Goal: Communication & Community: Answer question/provide support

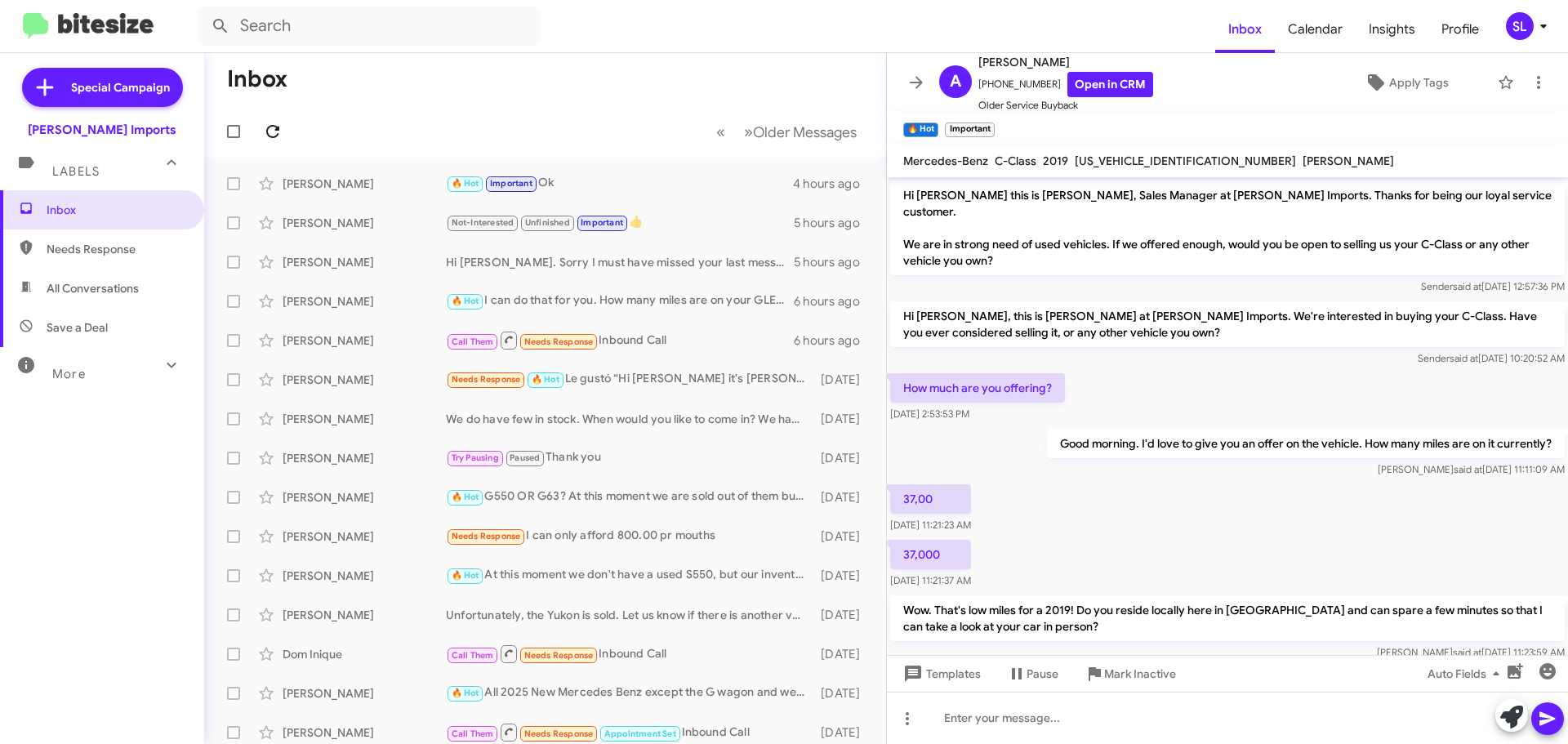
scroll to position [514, 0]
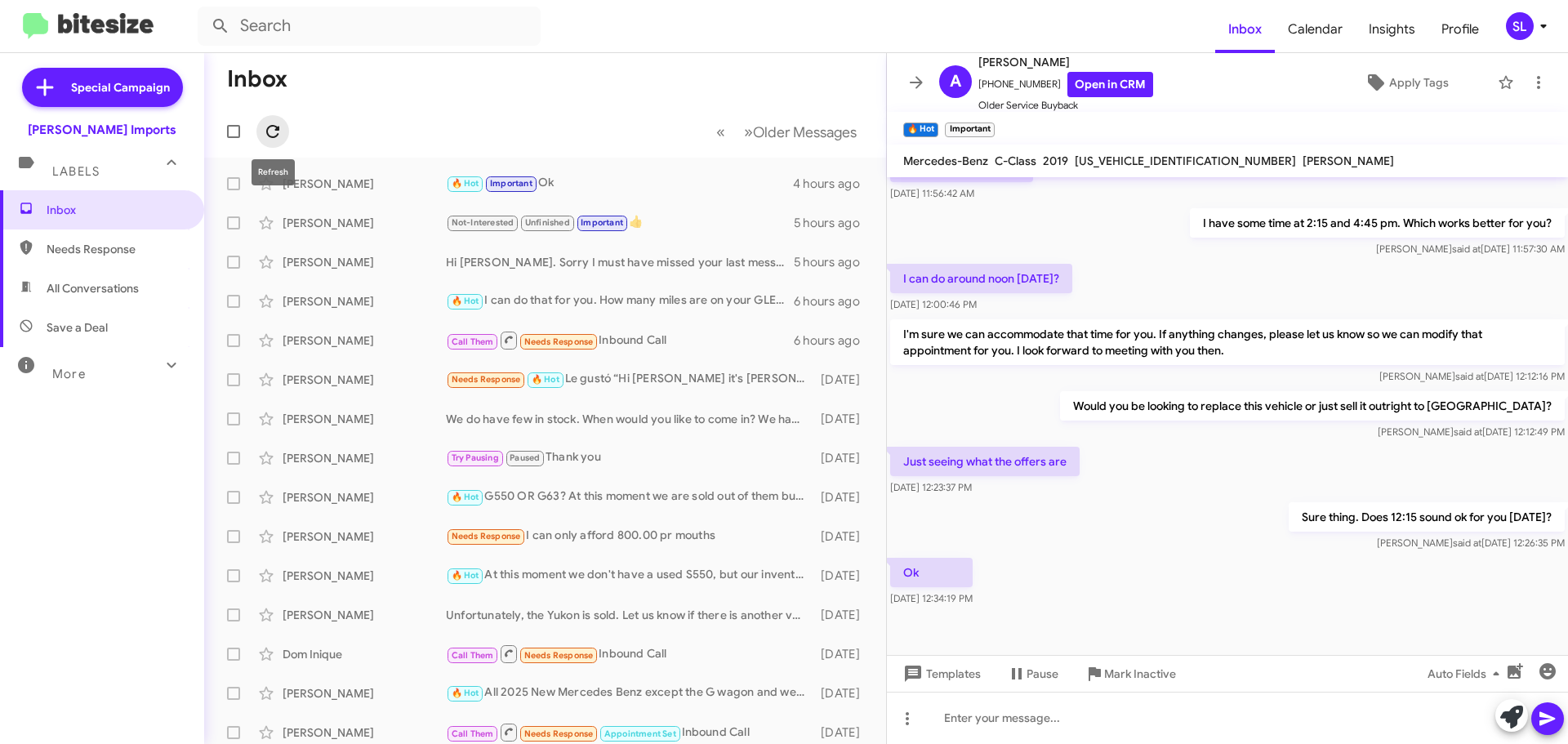
click at [278, 131] on icon at bounding box center [273, 131] width 19 height 19
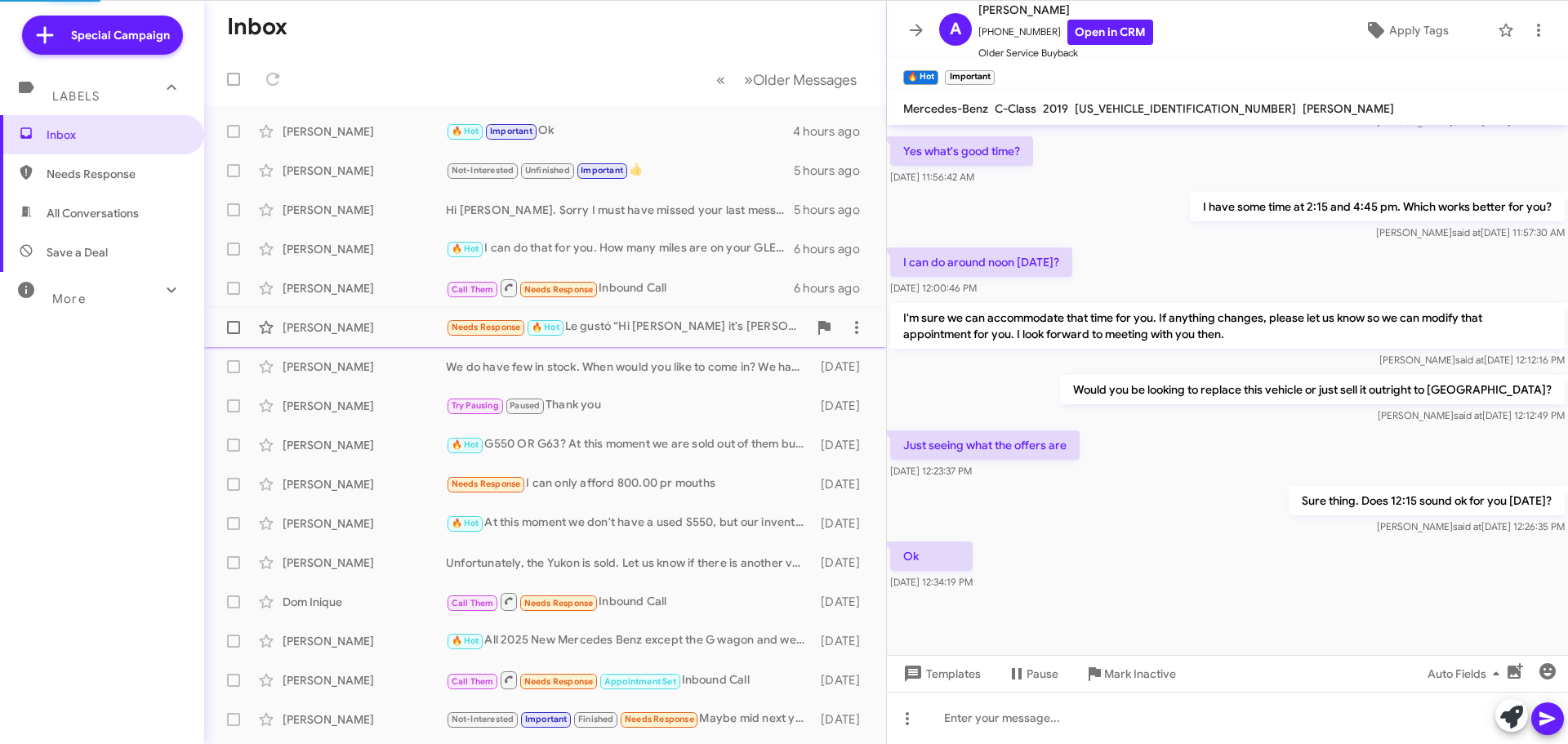
scroll to position [462, 0]
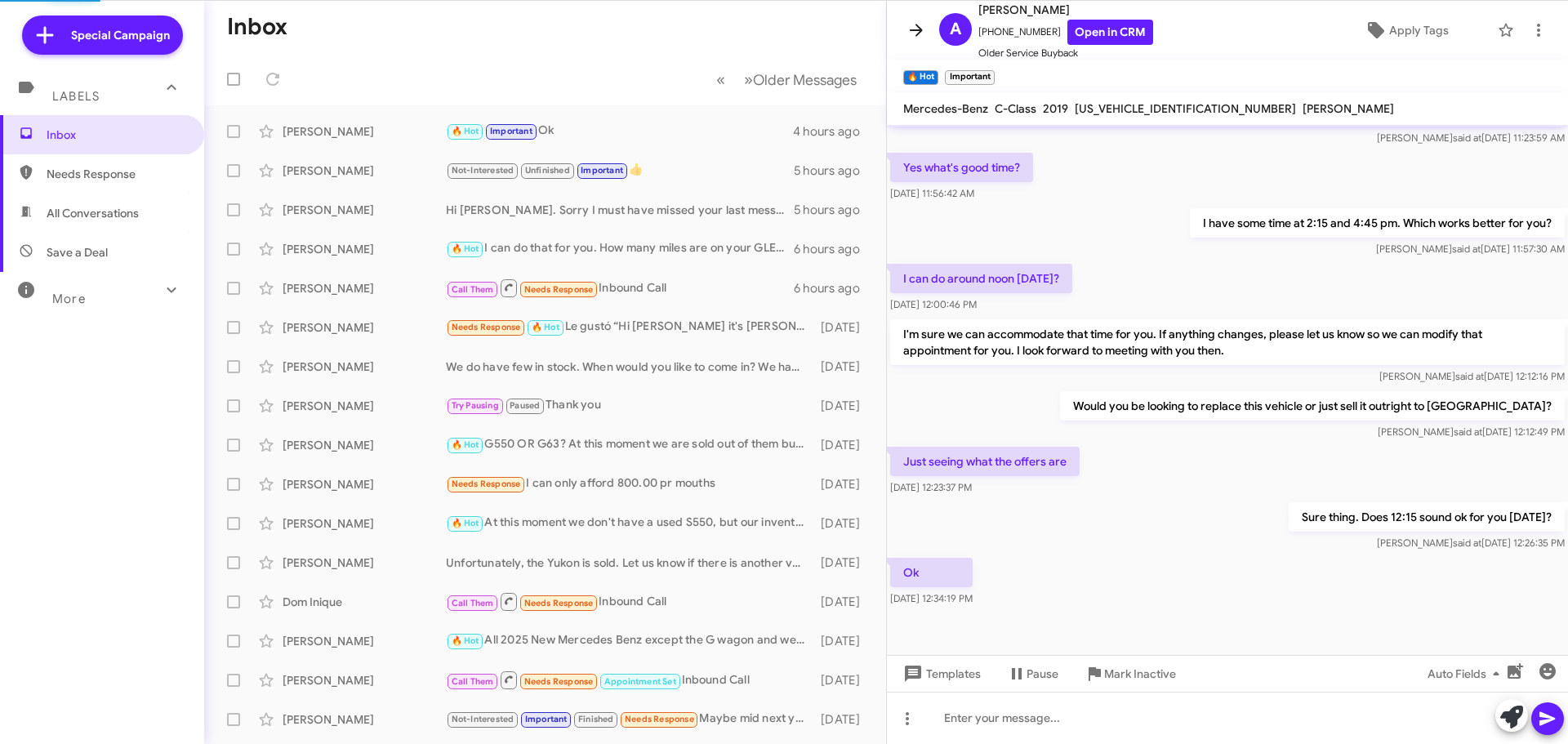
click at [930, 36] on span at bounding box center [916, 30] width 32 height 19
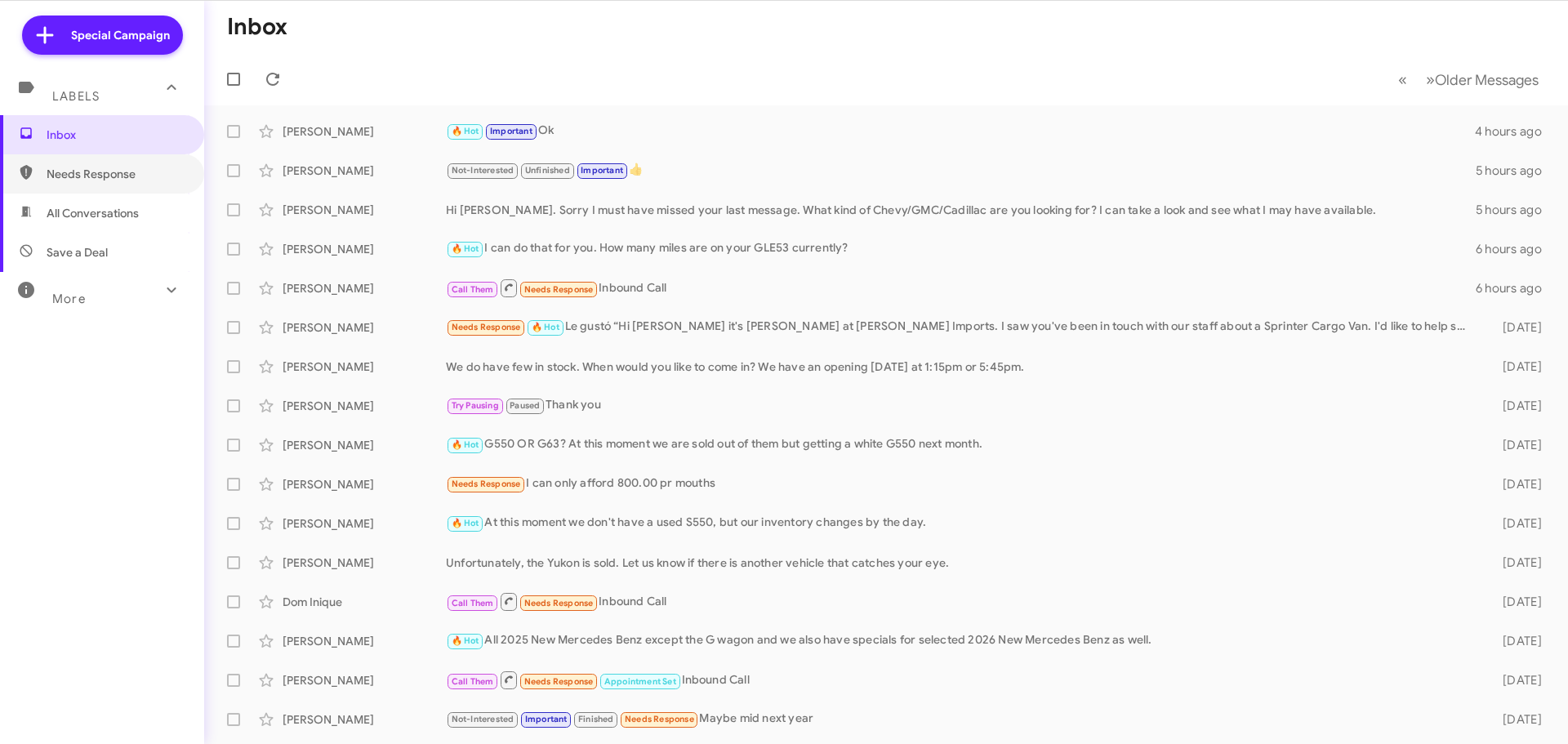
click at [116, 188] on span "Needs Response" at bounding box center [101, 174] width 204 height 39
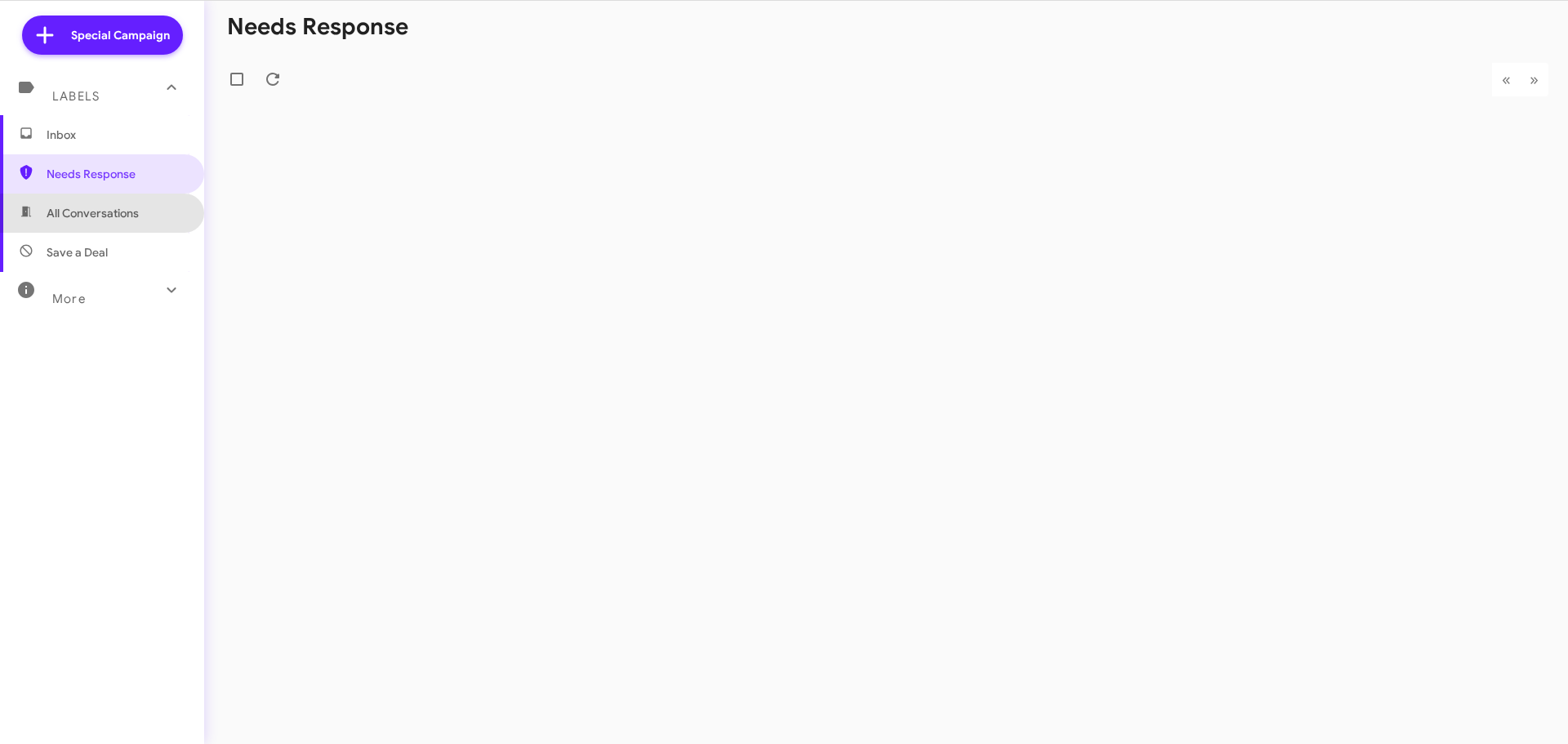
click at [113, 218] on span "All Conversations" at bounding box center [93, 212] width 93 height 17
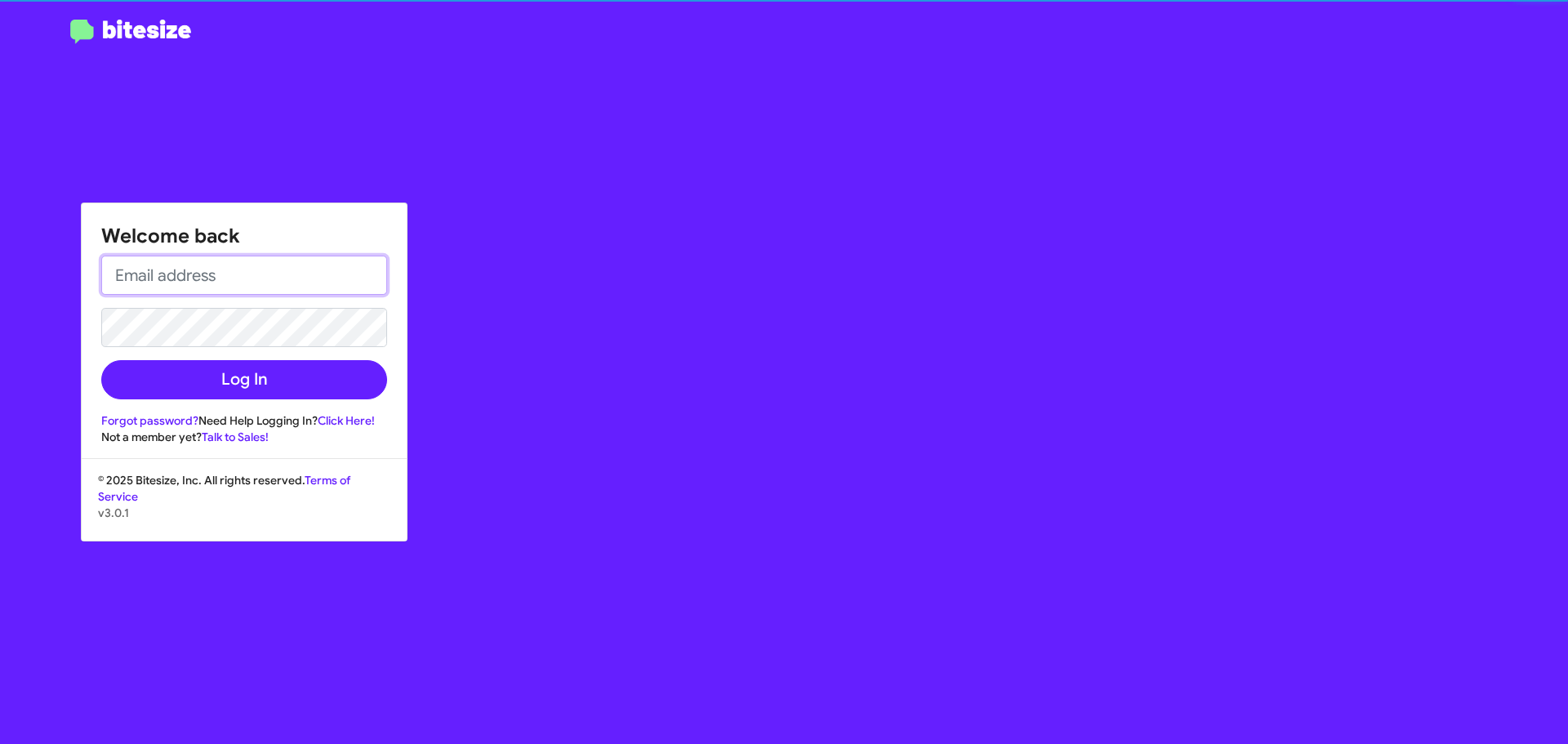
click at [242, 285] on input "email" at bounding box center [244, 275] width 286 height 39
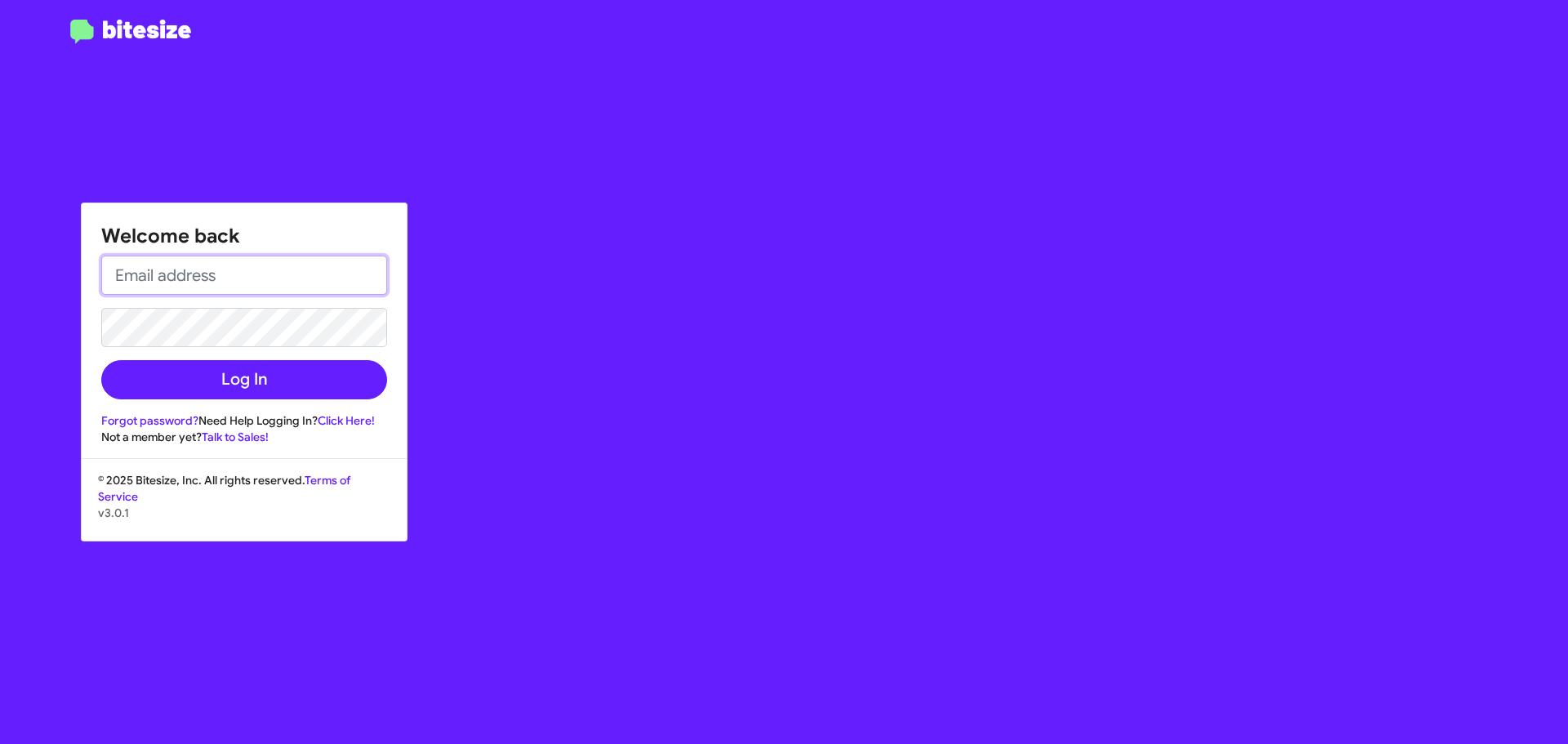
type input "[EMAIL_ADDRESS][DOMAIN_NAME]"
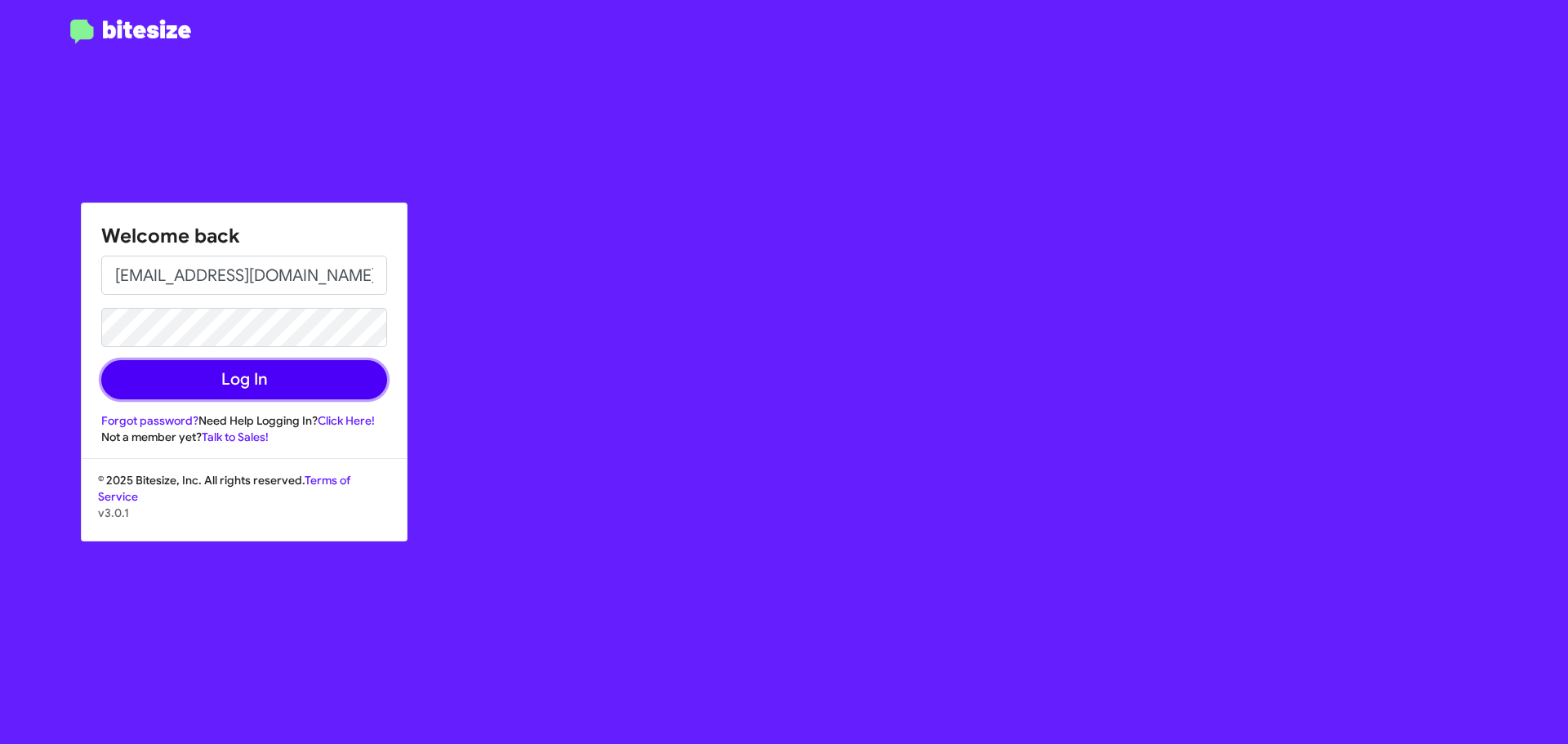
click at [210, 382] on button "Log In" at bounding box center [244, 379] width 286 height 39
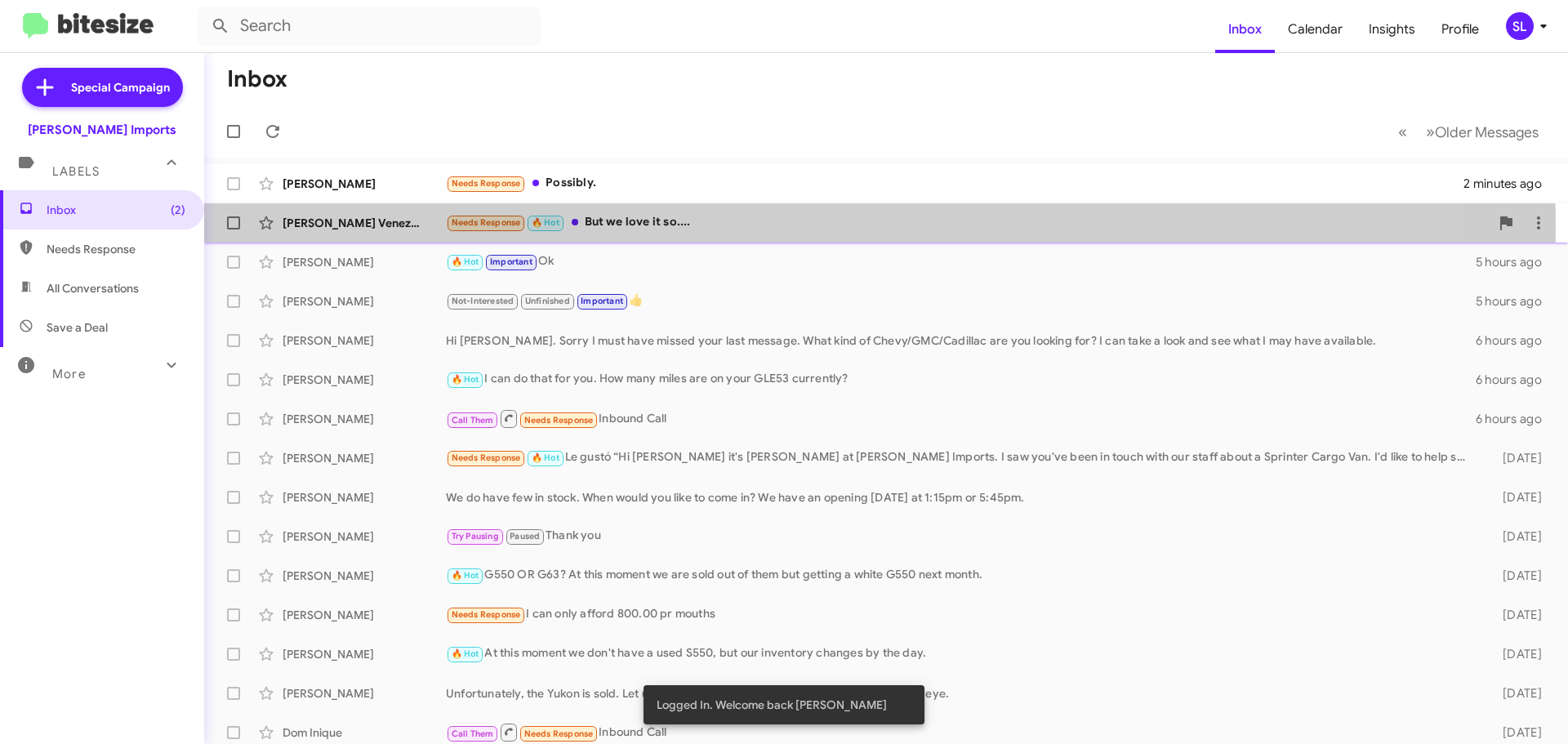
click at [679, 228] on div "Needs Response 🔥 Hot But we love it so...." at bounding box center [968, 222] width 1044 height 18
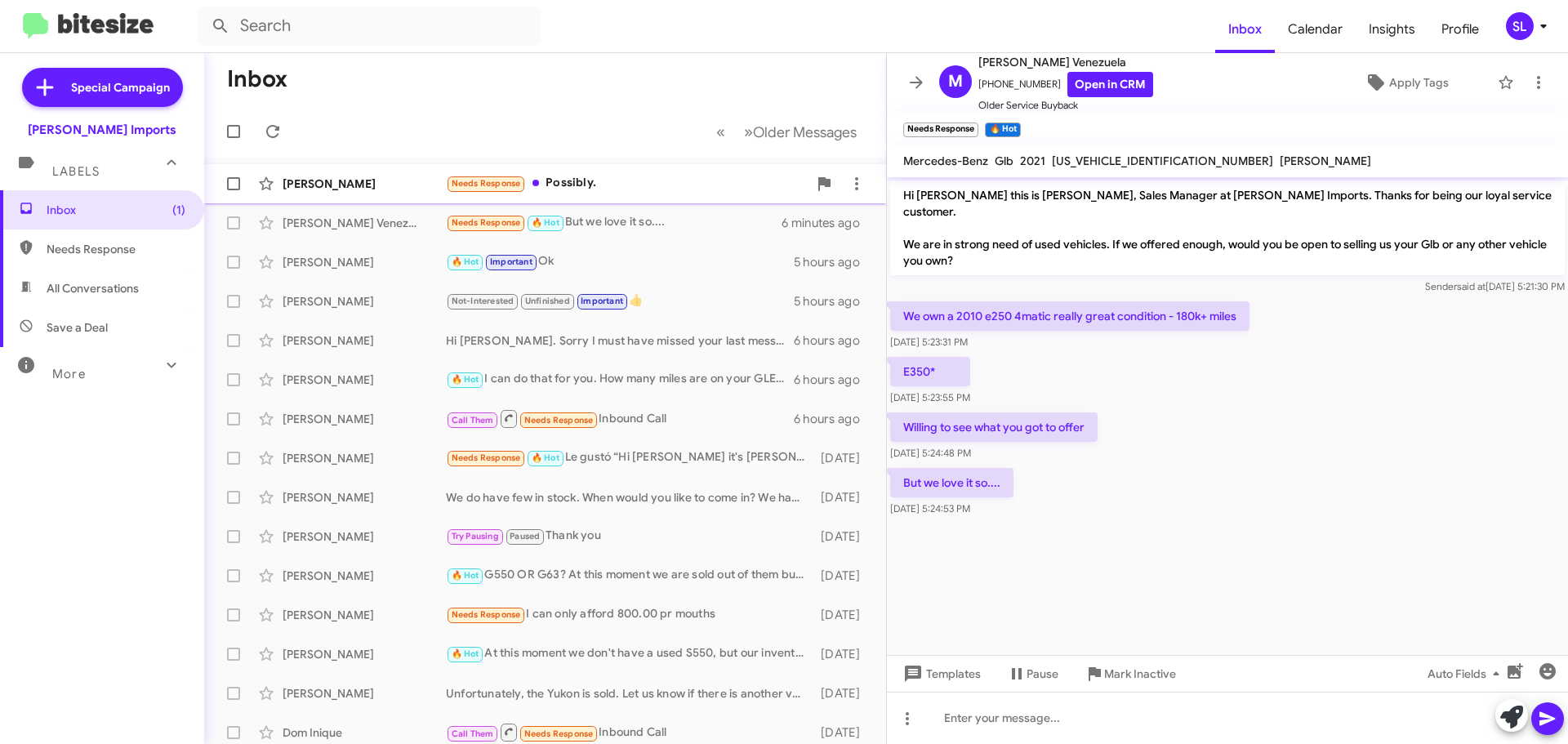
click at [603, 176] on div "Needs Response Possibly." at bounding box center [627, 183] width 362 height 18
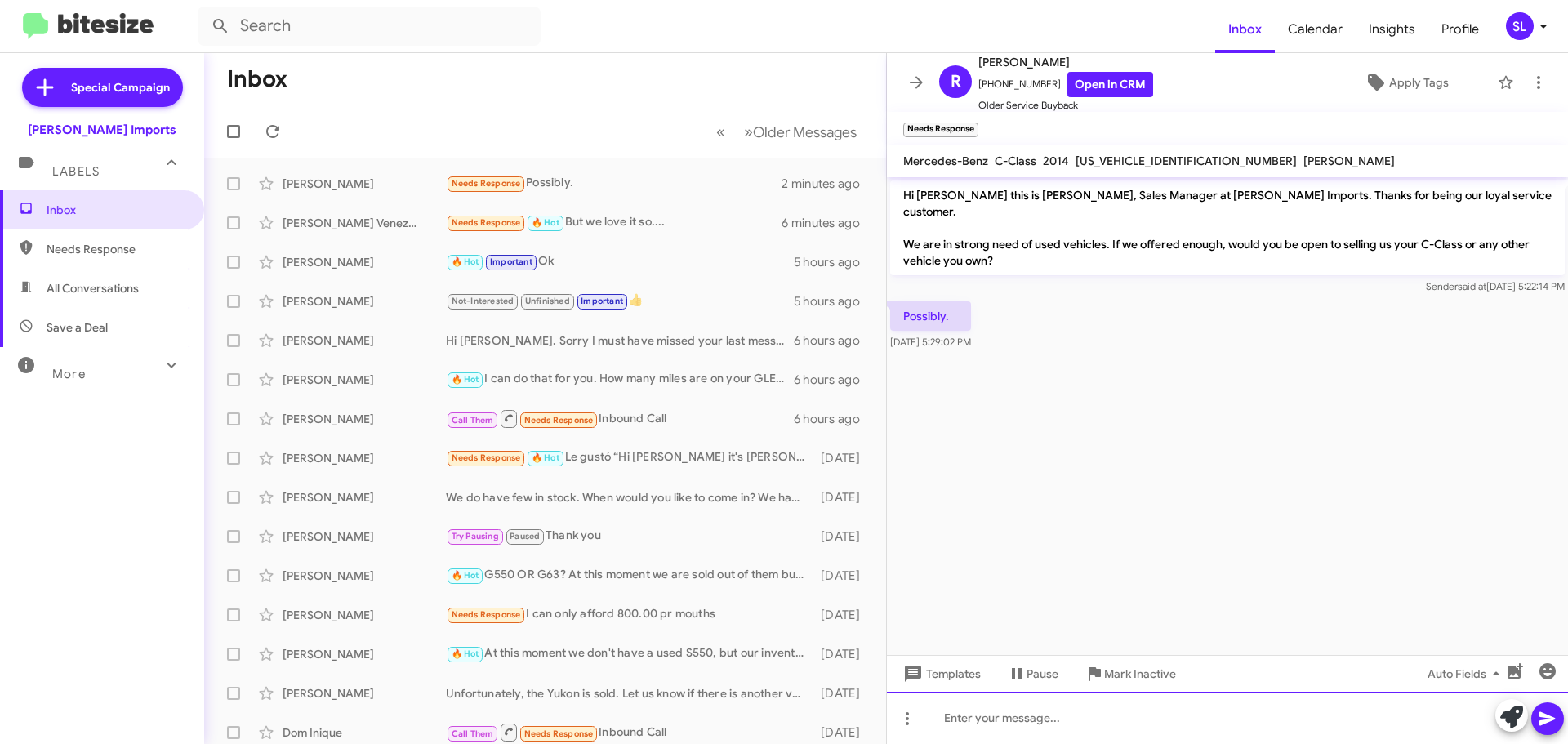
click at [1065, 712] on div at bounding box center [1227, 718] width 681 height 52
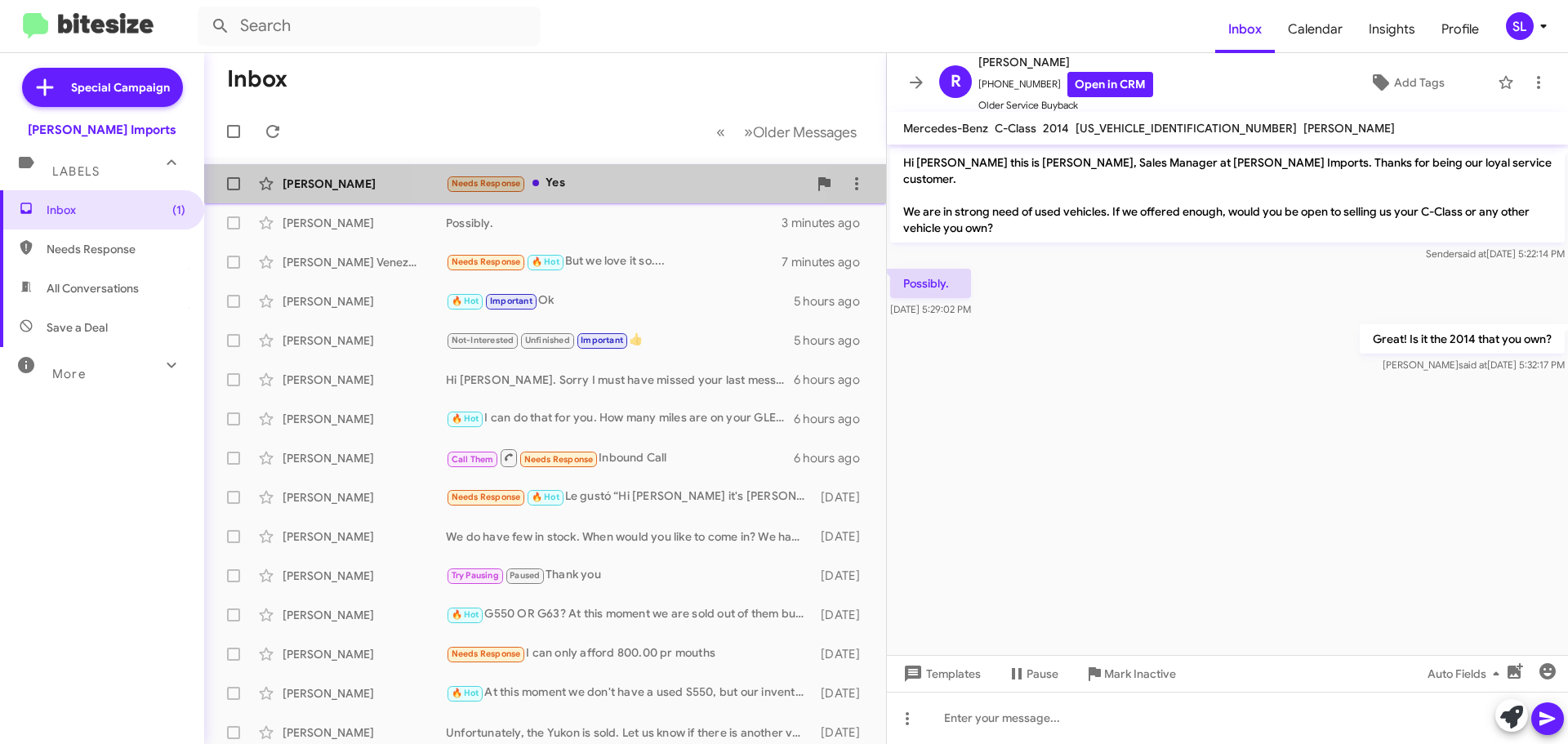
click at [582, 184] on div "Needs Response Yes" at bounding box center [627, 183] width 362 height 18
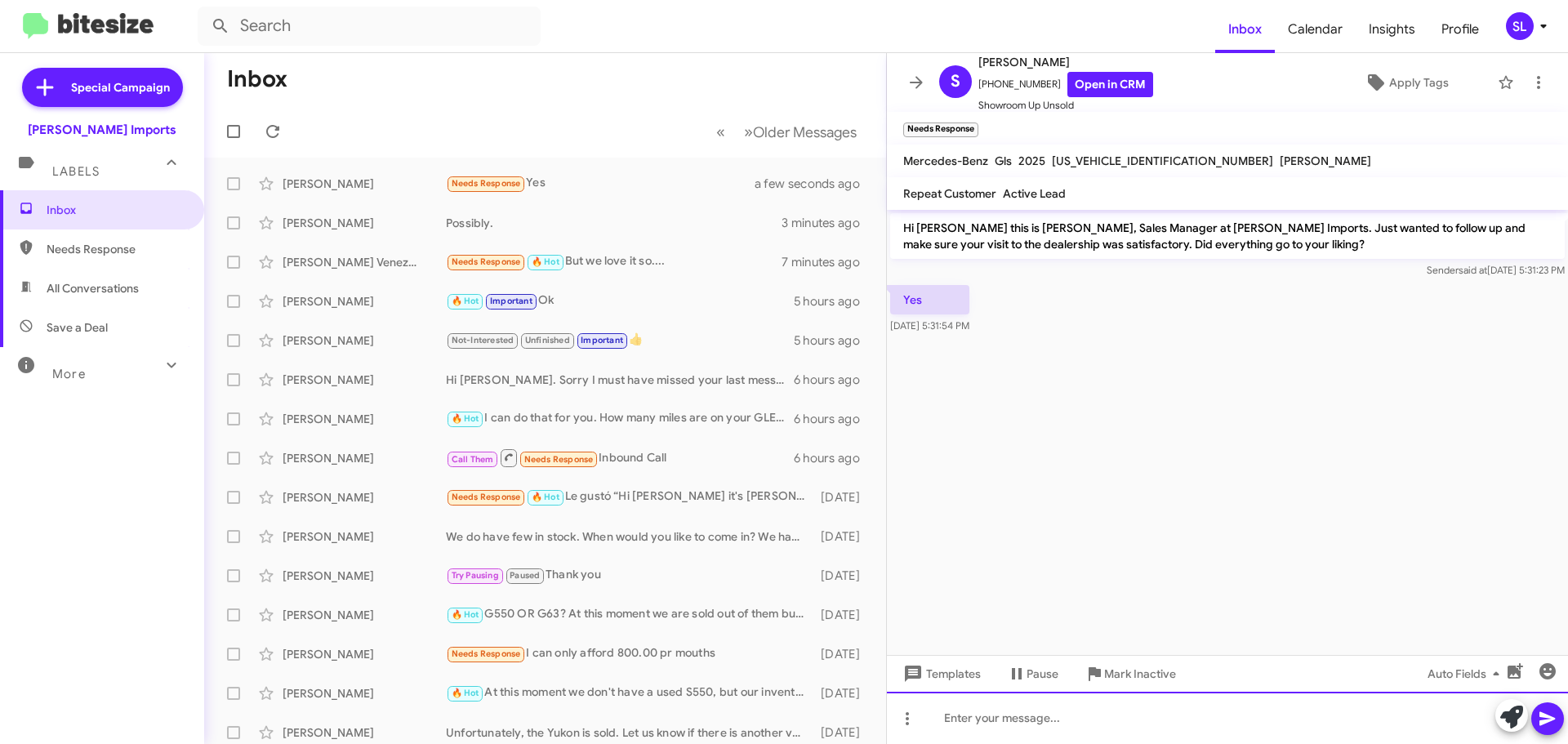
click at [1017, 719] on div at bounding box center [1227, 718] width 681 height 52
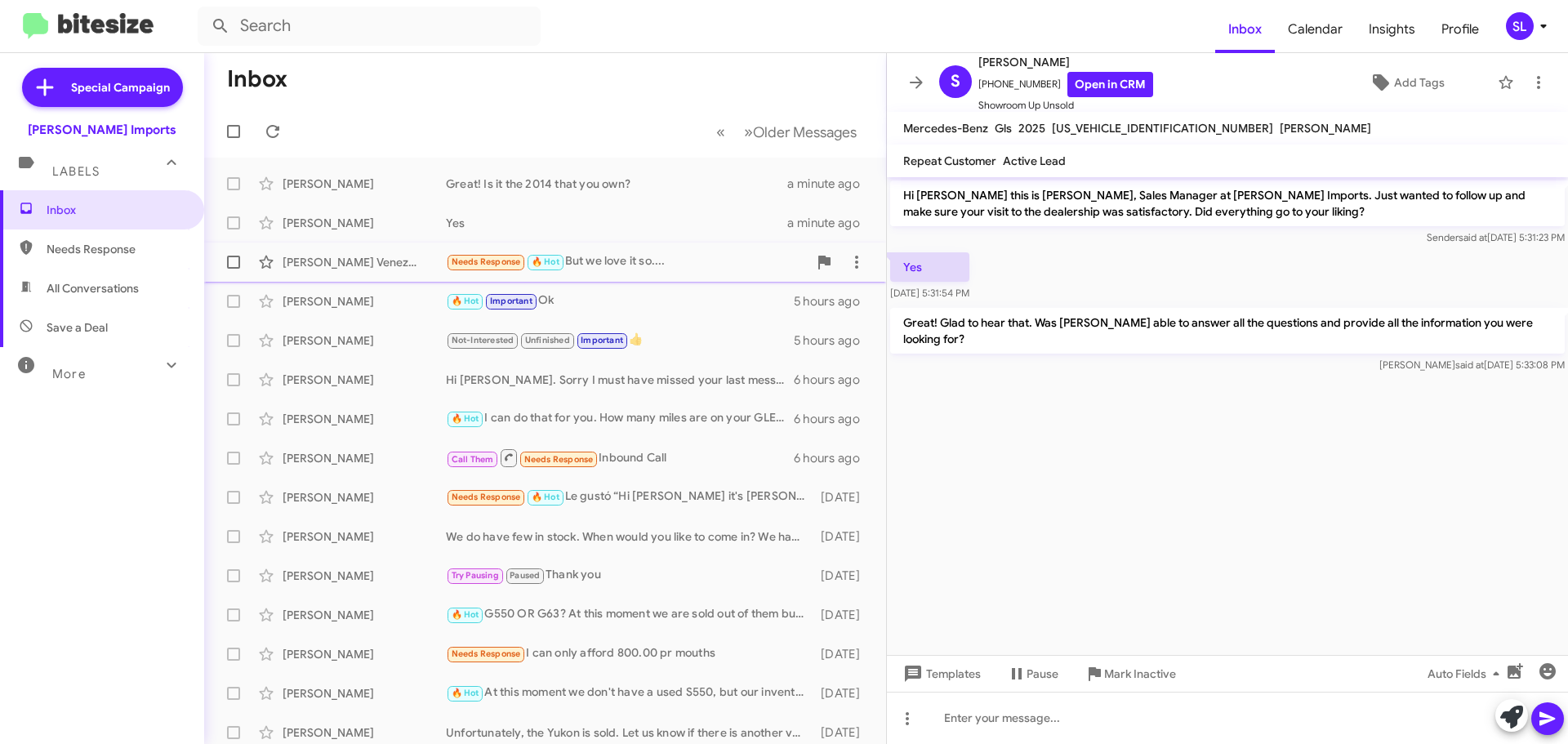
click at [622, 263] on div "Needs Response 🔥 Hot But we love it so...." at bounding box center [627, 261] width 362 height 18
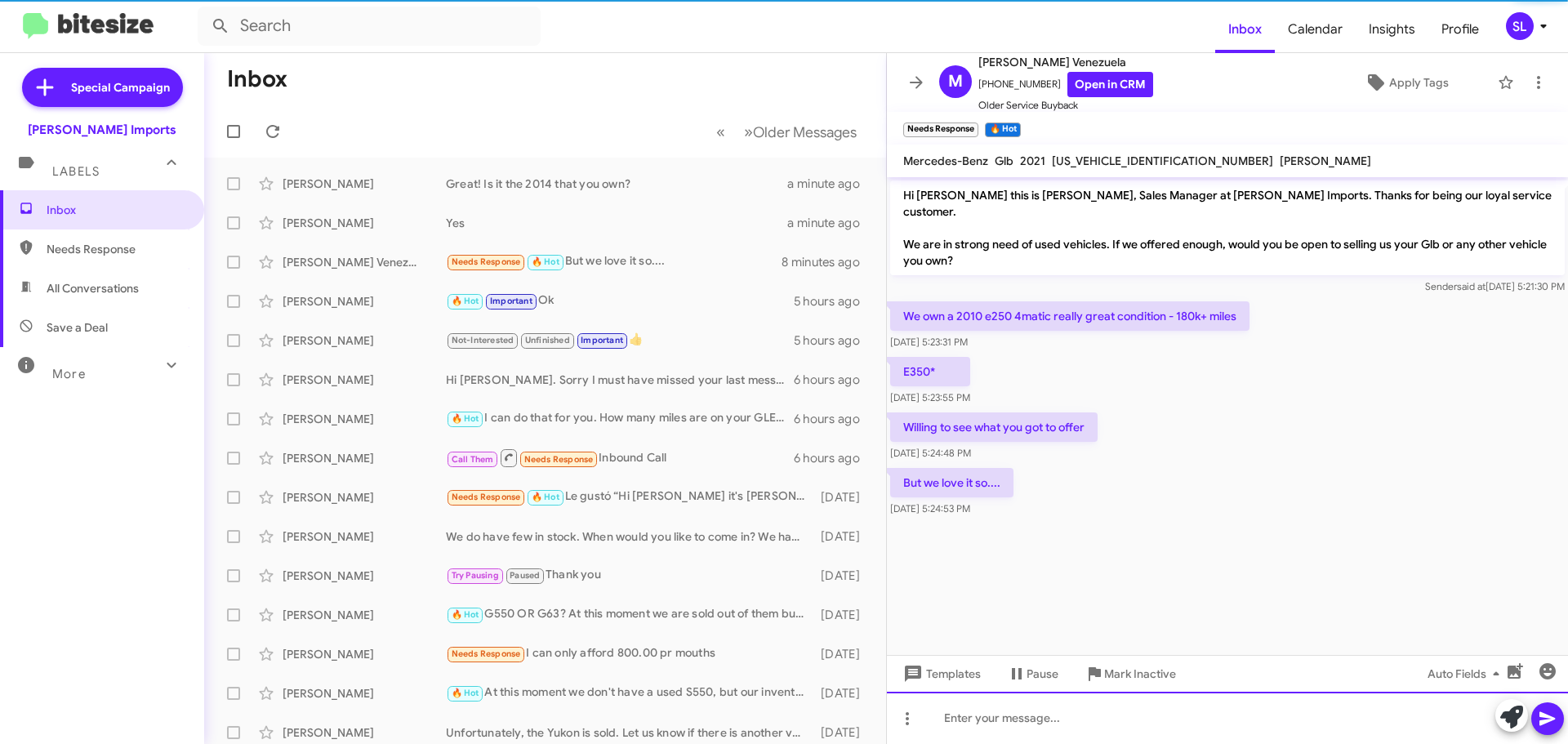
click at [1038, 719] on div at bounding box center [1227, 718] width 681 height 52
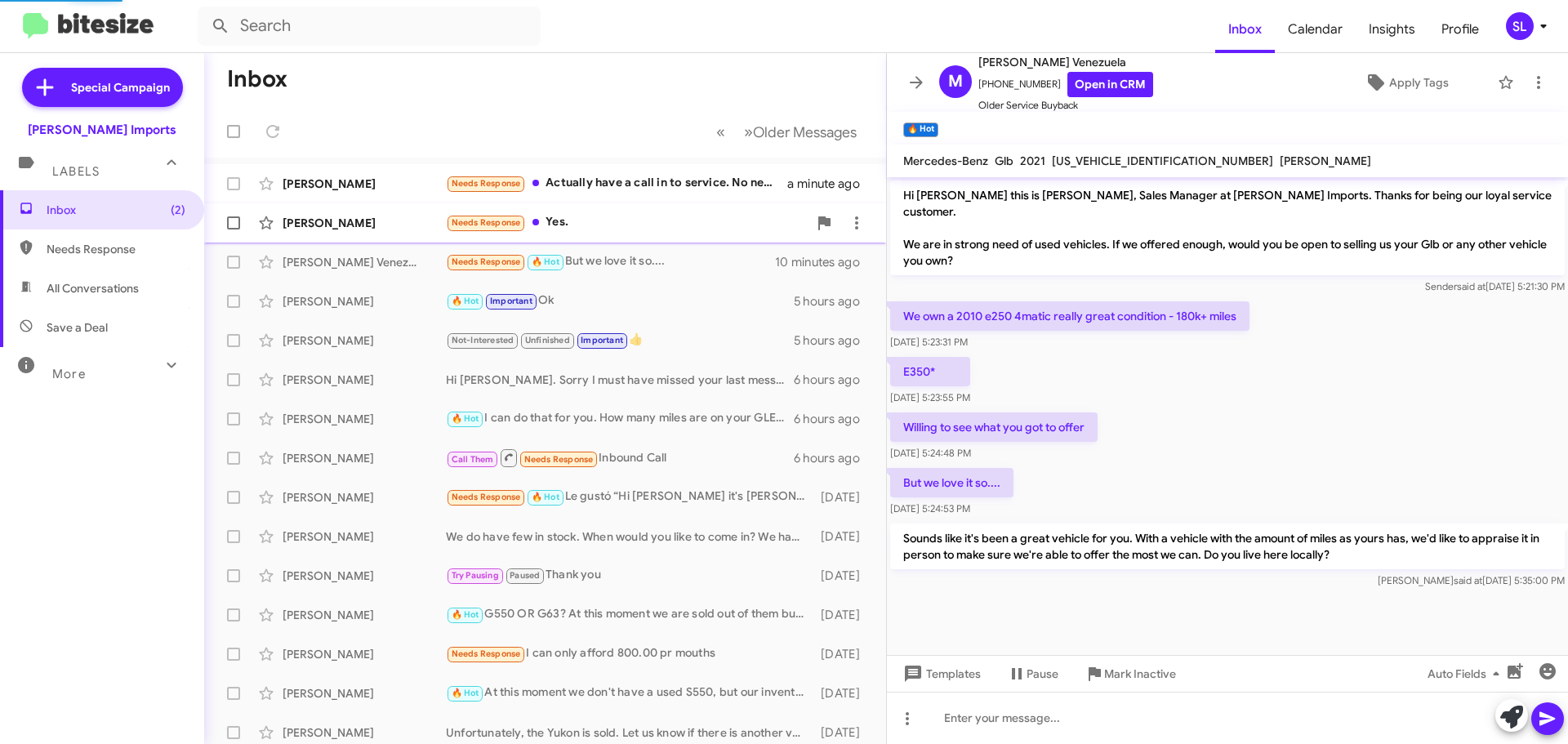
click at [600, 217] on div "Needs Response Yes." at bounding box center [627, 222] width 362 height 18
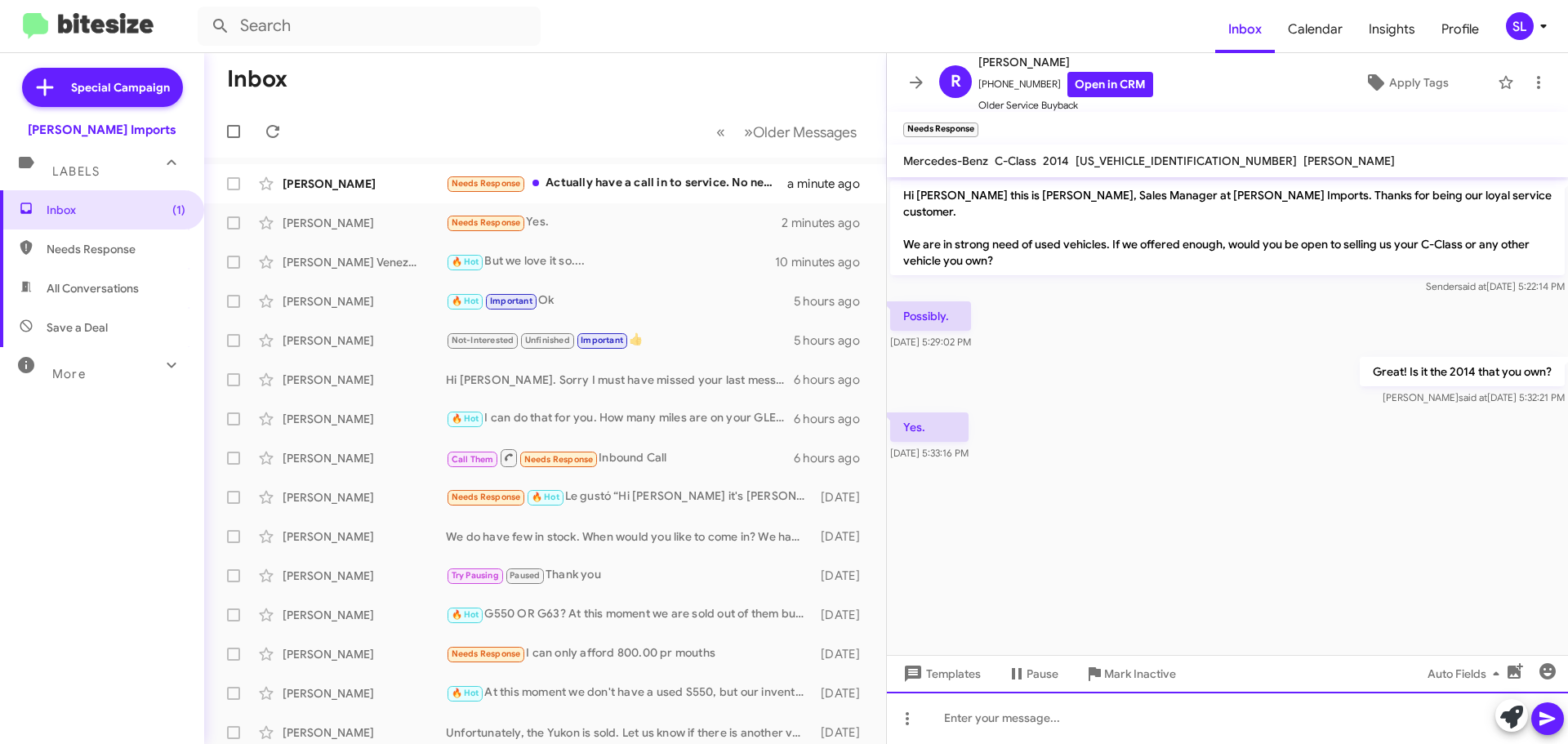
click at [1048, 715] on div at bounding box center [1227, 718] width 681 height 52
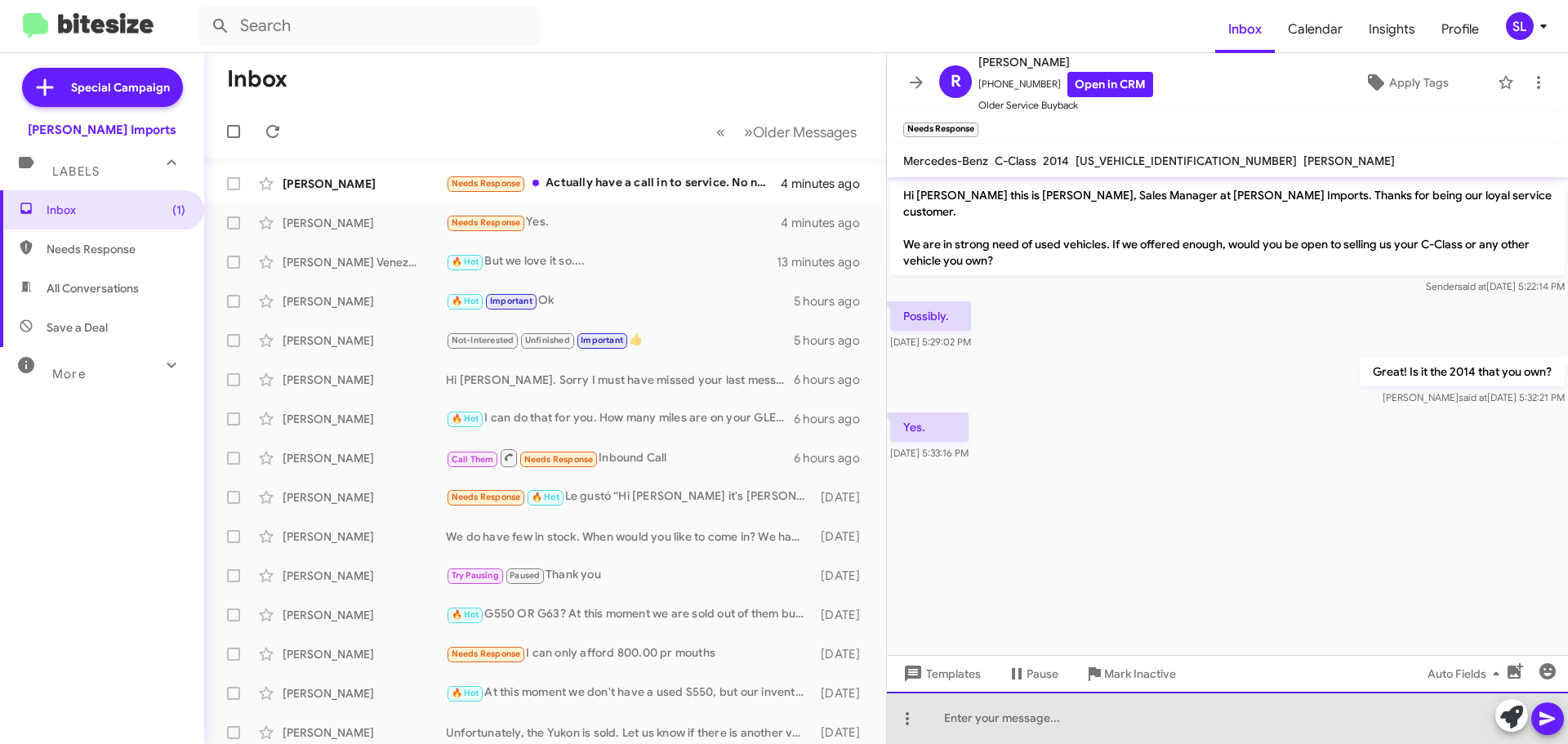
click at [1055, 704] on div at bounding box center [1227, 718] width 681 height 52
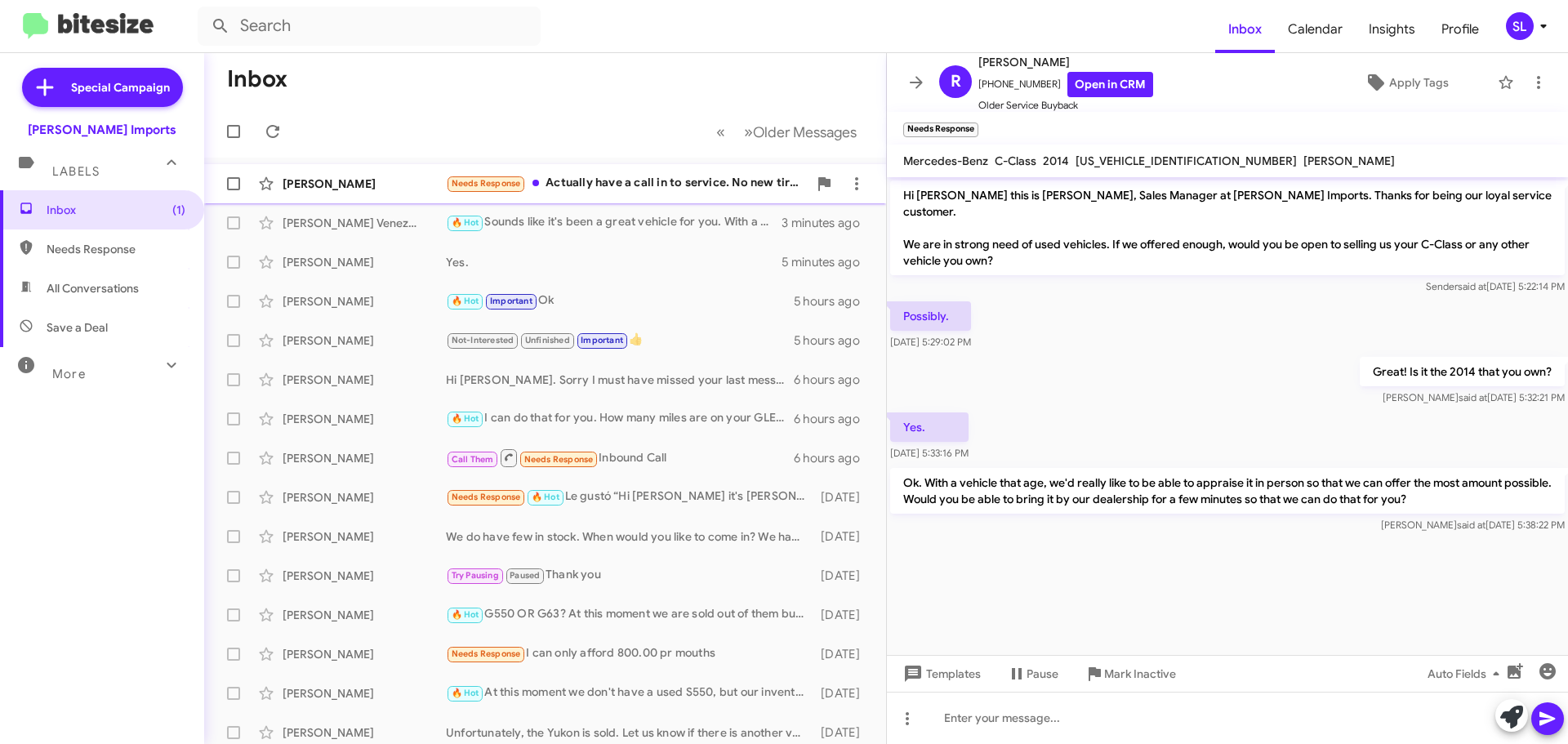
click at [652, 189] on div "Needs Response Actually have a call in to service. No new tires yet." at bounding box center [627, 183] width 362 height 18
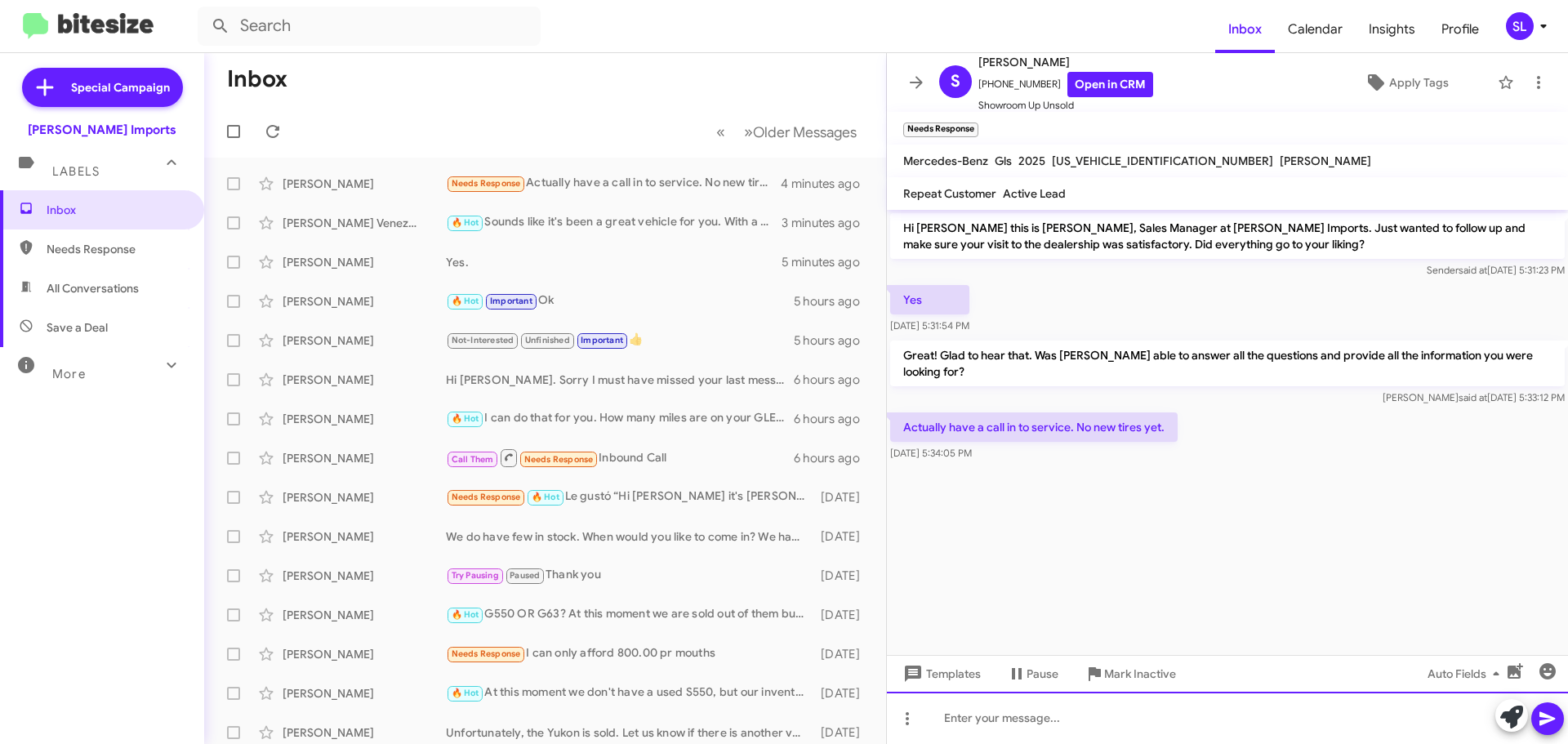
click at [1073, 722] on div at bounding box center [1227, 718] width 681 height 52
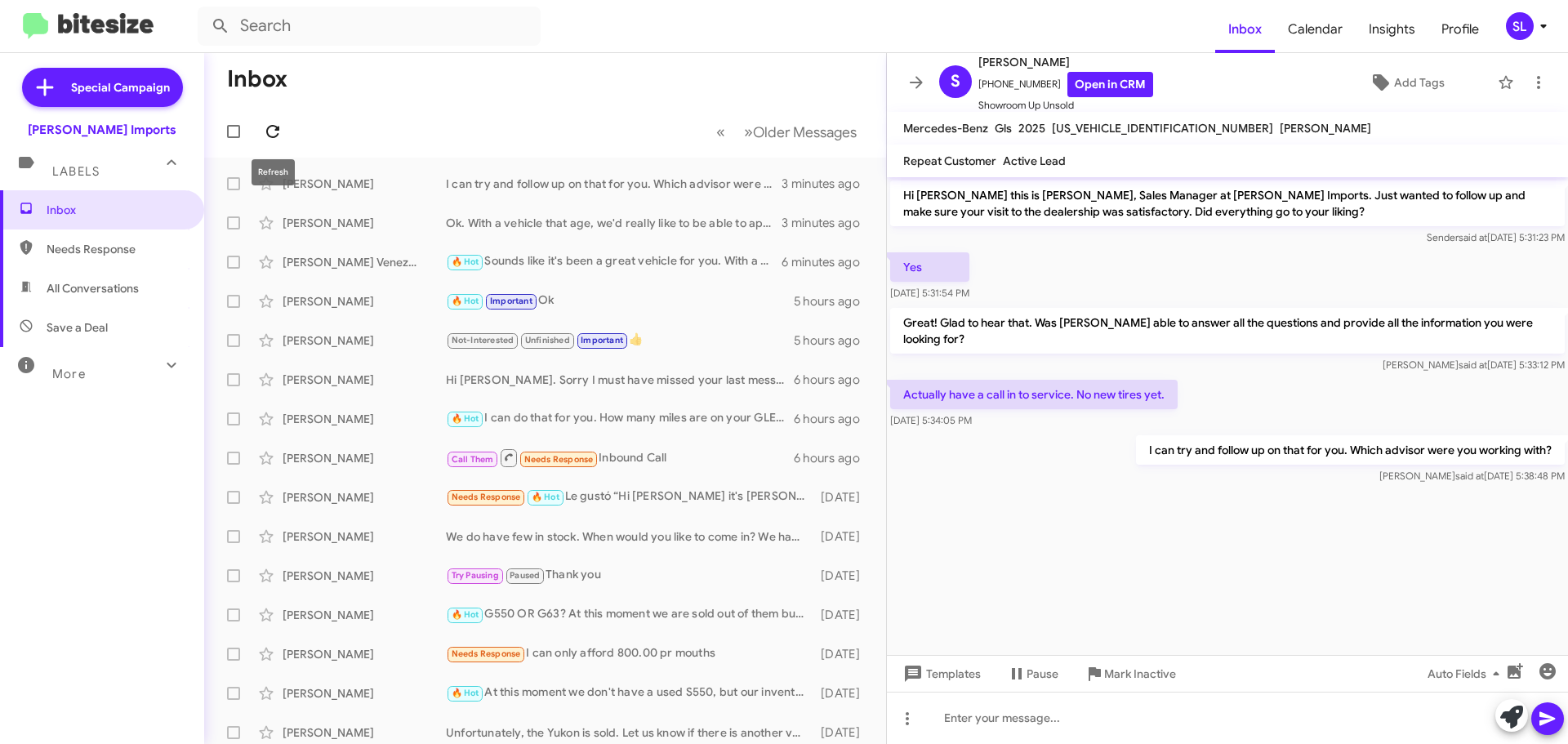
click at [266, 136] on icon at bounding box center [273, 131] width 19 height 19
click at [75, 247] on span "Needs Response" at bounding box center [115, 249] width 139 height 17
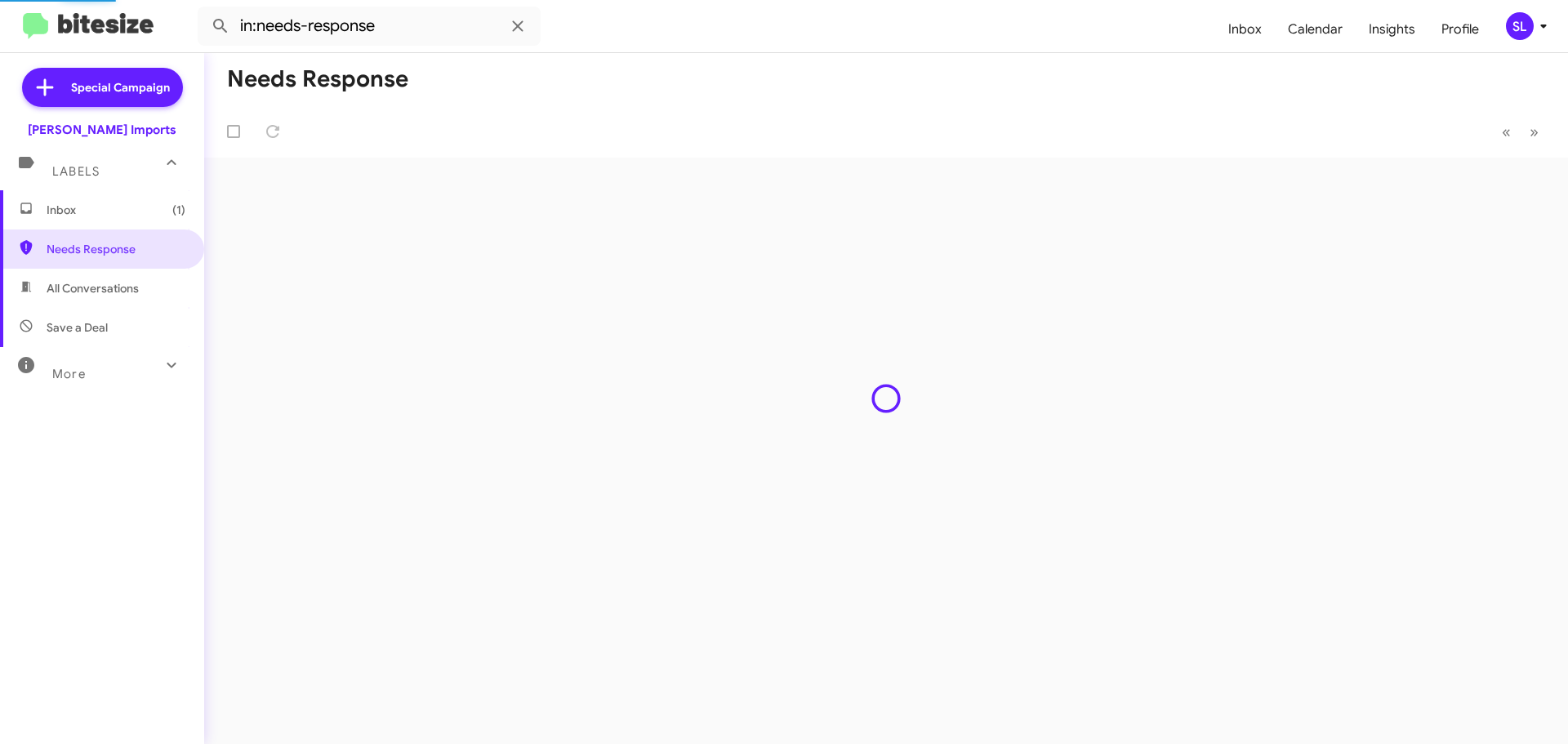
click at [83, 284] on span "All Conversations" at bounding box center [93, 288] width 93 height 17
type input "in:all-conversations"
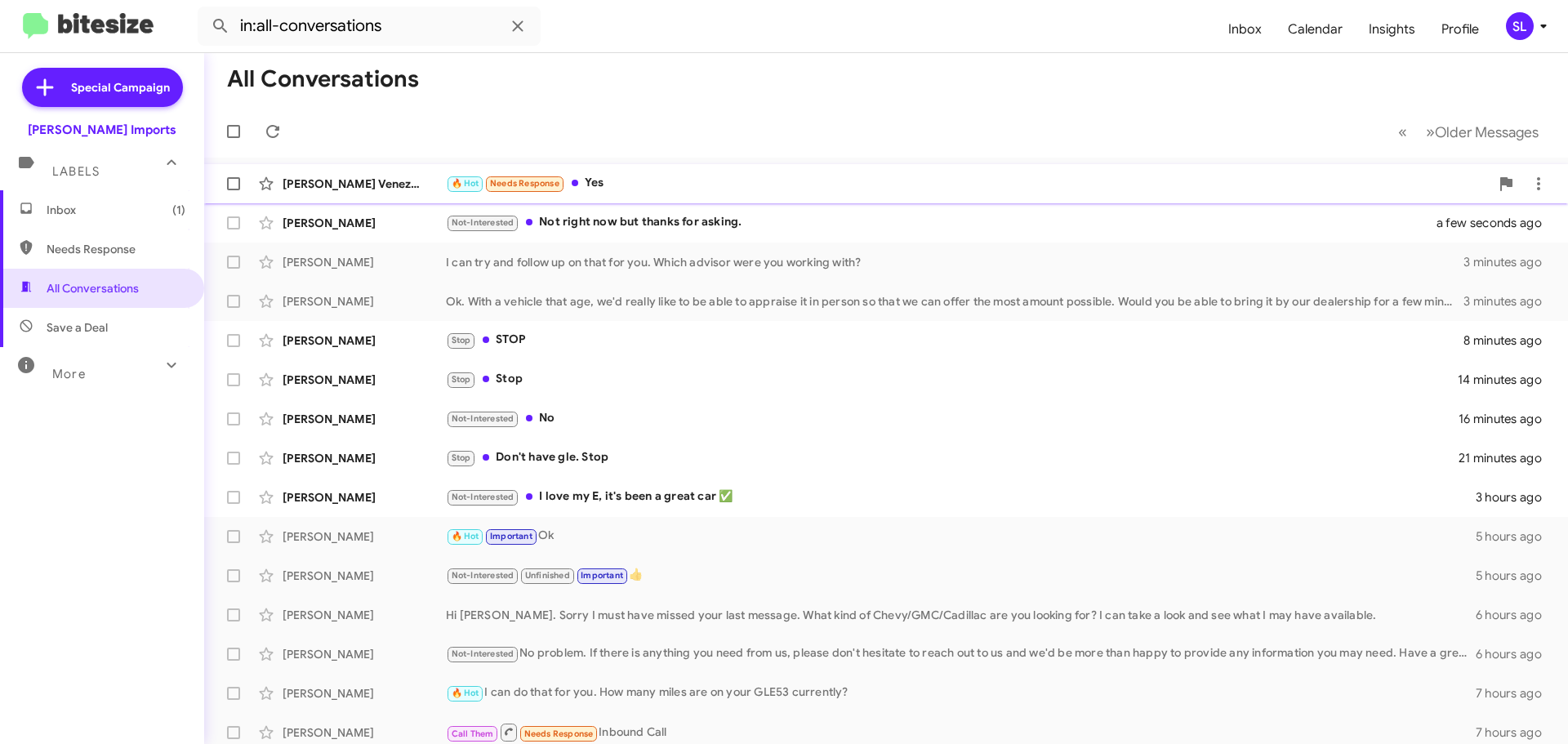
click at [745, 189] on div "🔥 Hot Needs Response Yes" at bounding box center [968, 183] width 1044 height 18
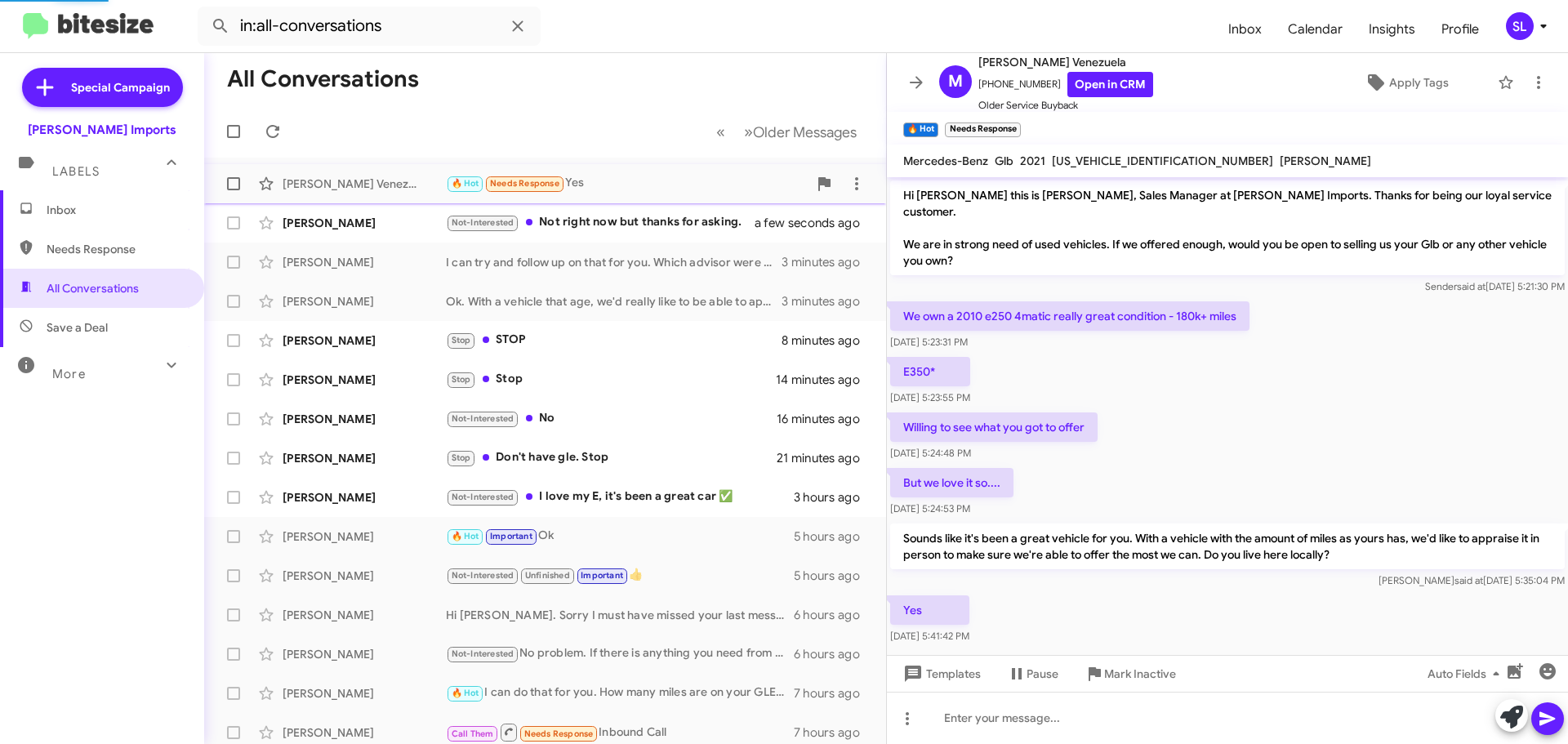
scroll to position [5, 0]
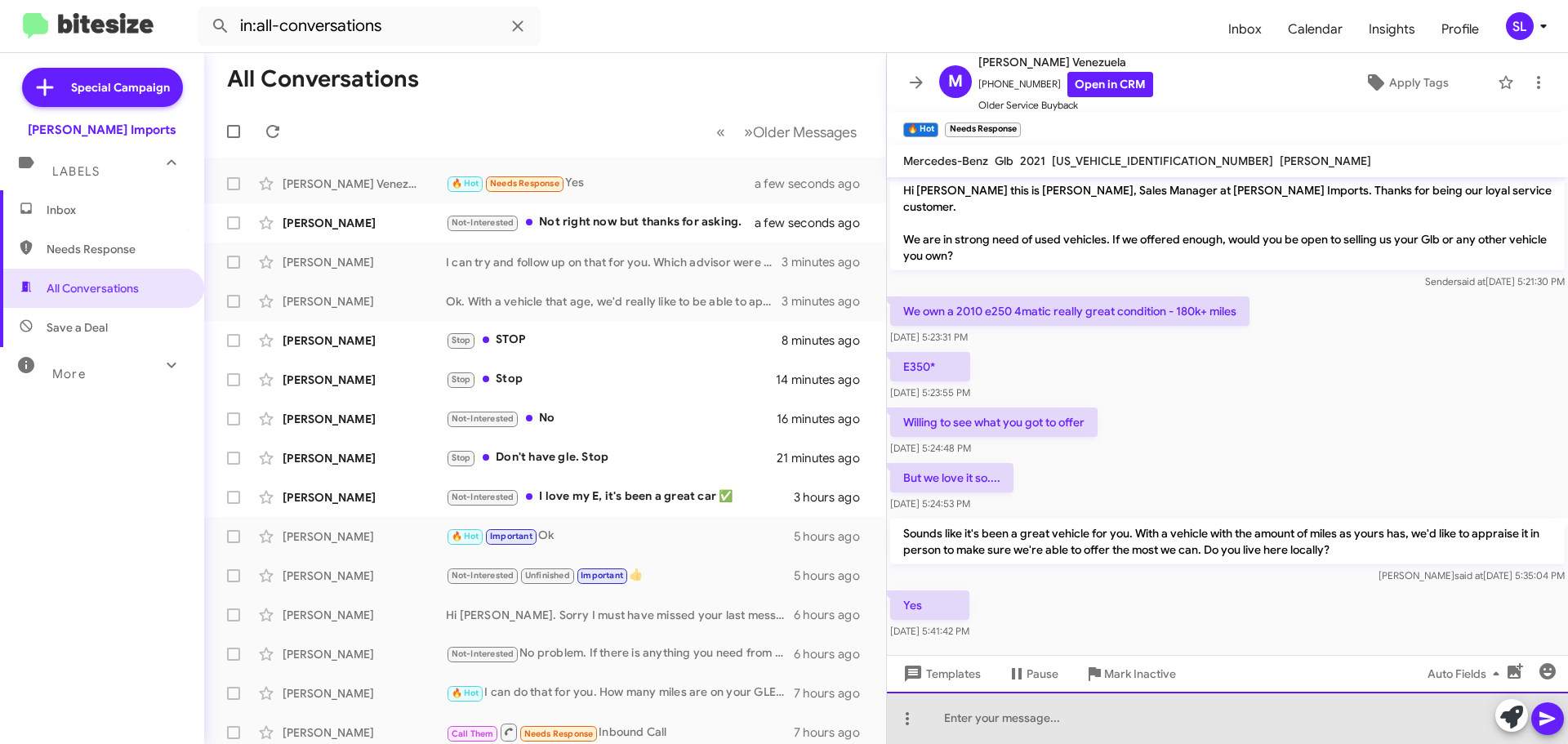
click at [1086, 713] on div at bounding box center [1227, 718] width 681 height 52
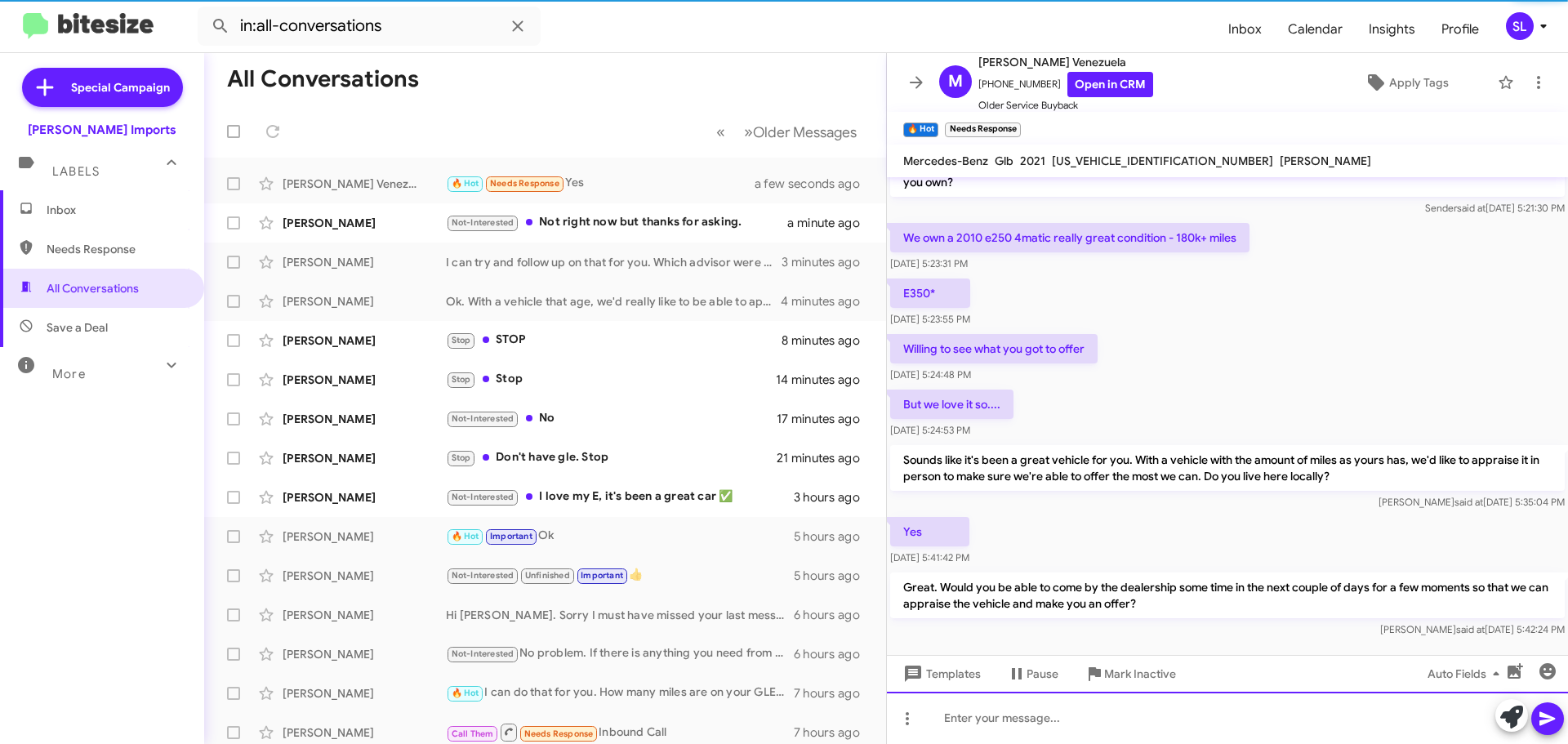
scroll to position [80, 0]
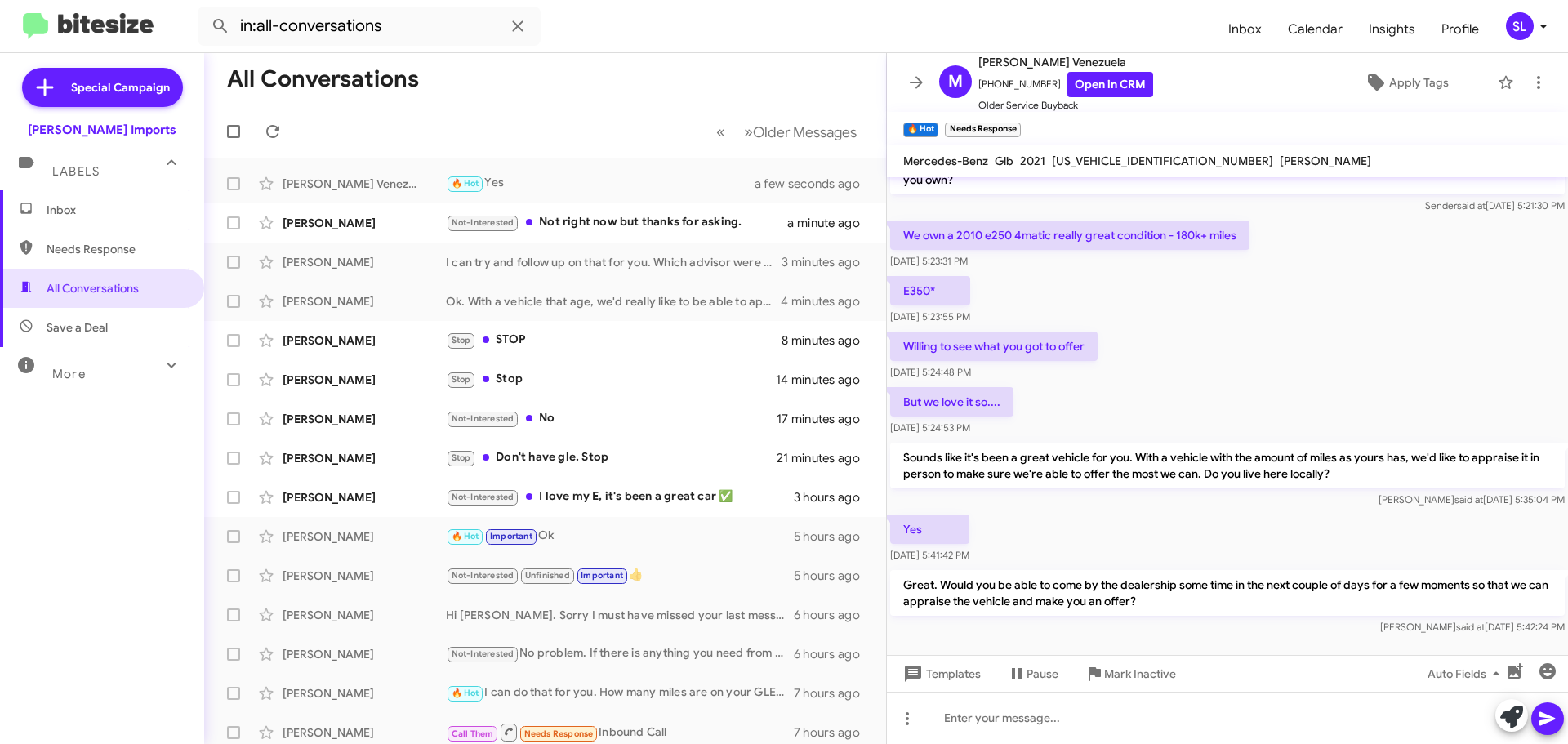
click at [90, 216] on span "Inbox" at bounding box center [115, 210] width 139 height 17
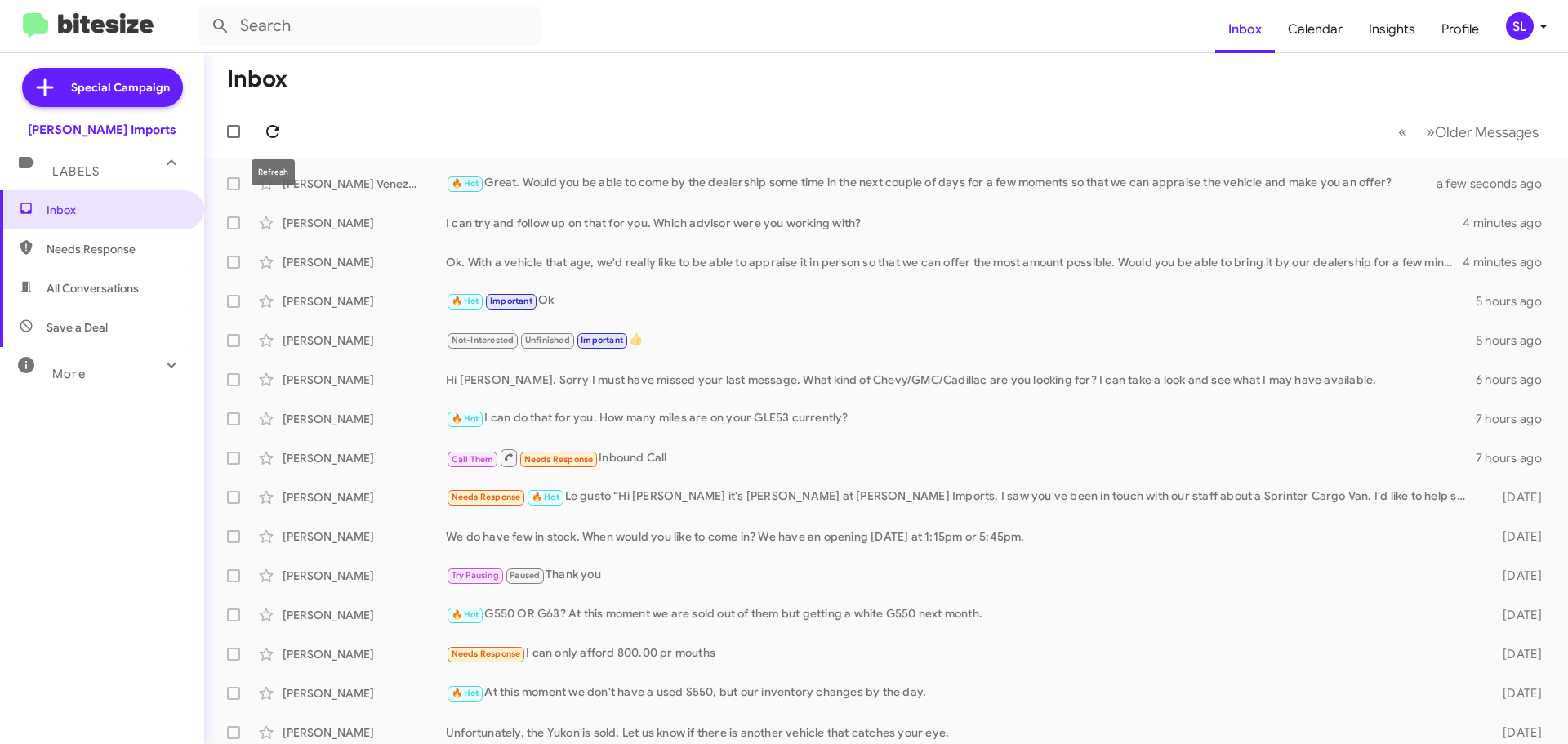
click at [281, 138] on icon at bounding box center [273, 131] width 19 height 19
click at [871, 219] on div "I can try and follow up on that for you. Which advisor were you working with?" at bounding box center [968, 223] width 1044 height 17
